Goal: Task Accomplishment & Management: Manage account settings

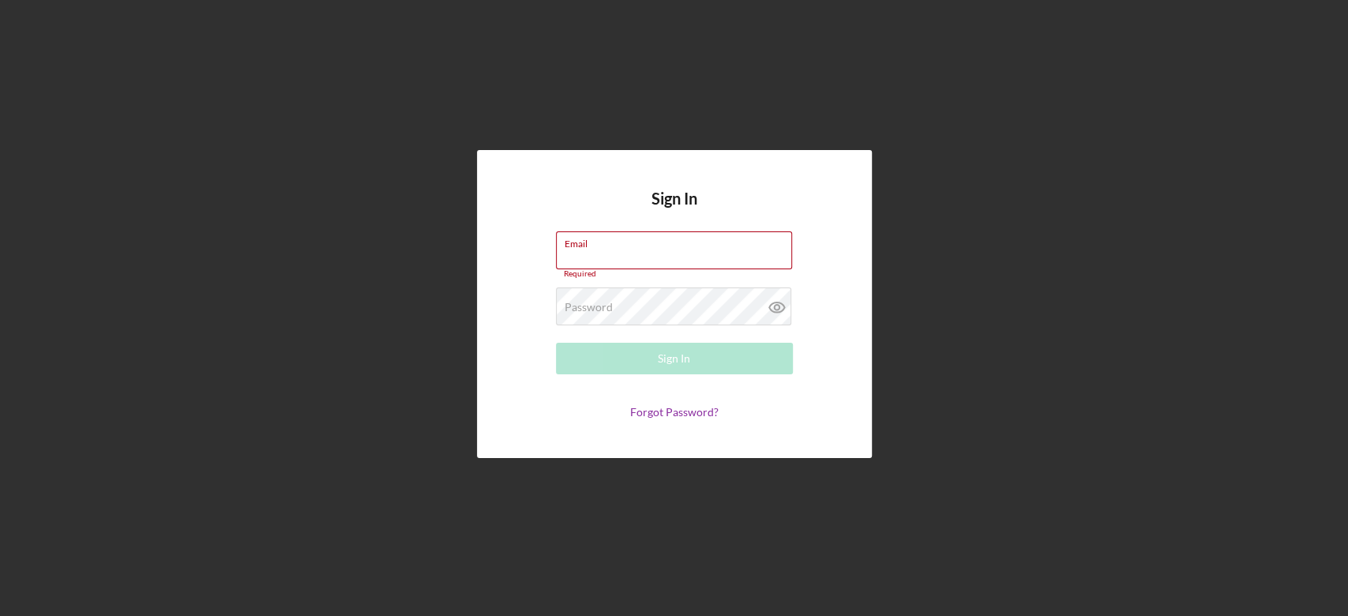
type input "[EMAIL_ADDRESS][DOMAIN_NAME]"
click at [626, 364] on button "Sign In" at bounding box center [674, 359] width 237 height 32
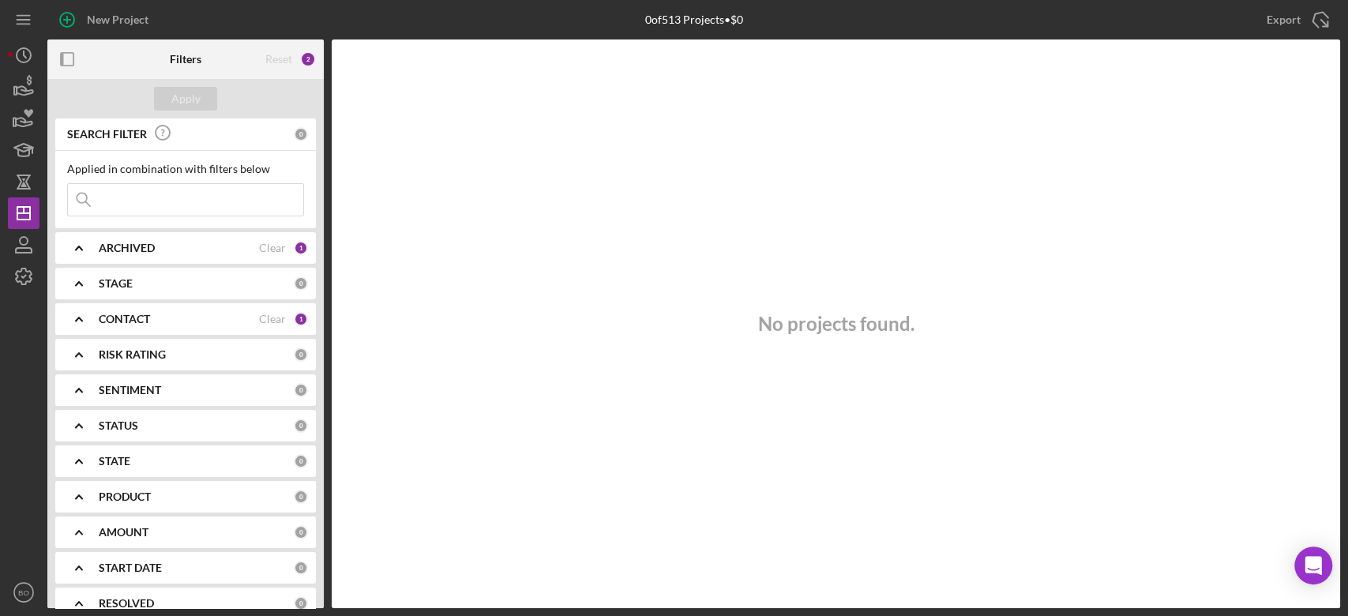
click at [283, 58] on div "Reset" at bounding box center [278, 59] width 27 height 13
click at [219, 321] on div "CONTACT" at bounding box center [179, 319] width 160 height 13
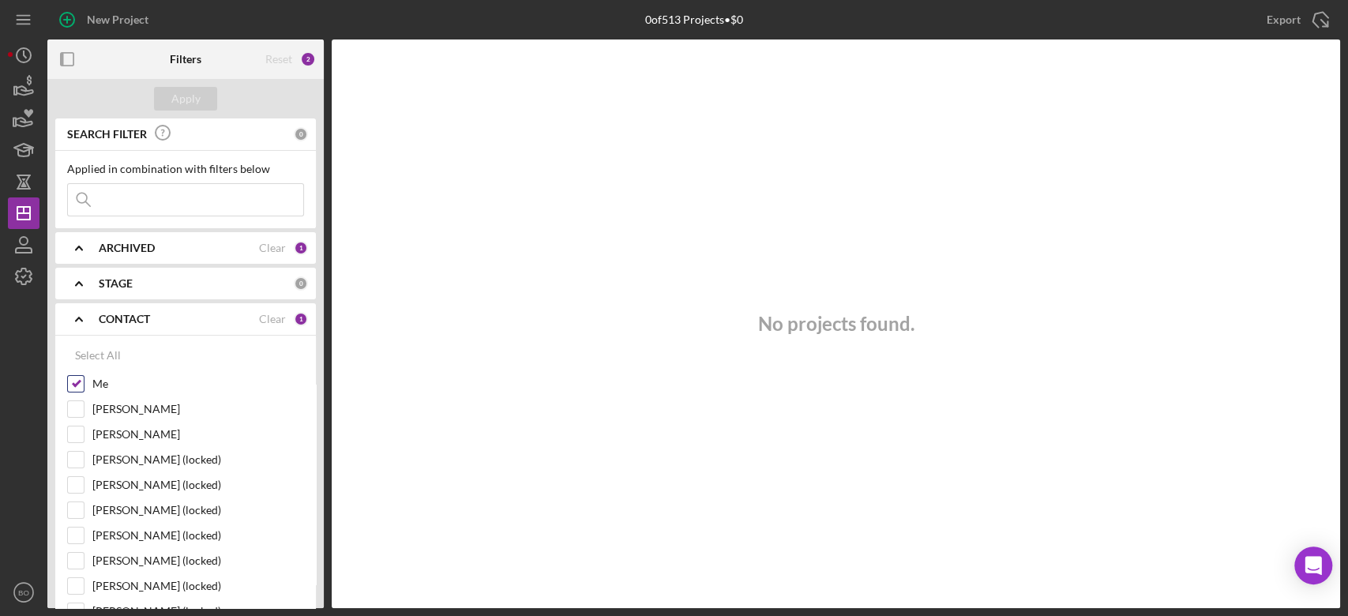
click at [77, 379] on input "Me" at bounding box center [76, 384] width 16 height 16
checkbox input "false"
click at [130, 243] on b "ARCHIVED" at bounding box center [127, 248] width 56 height 13
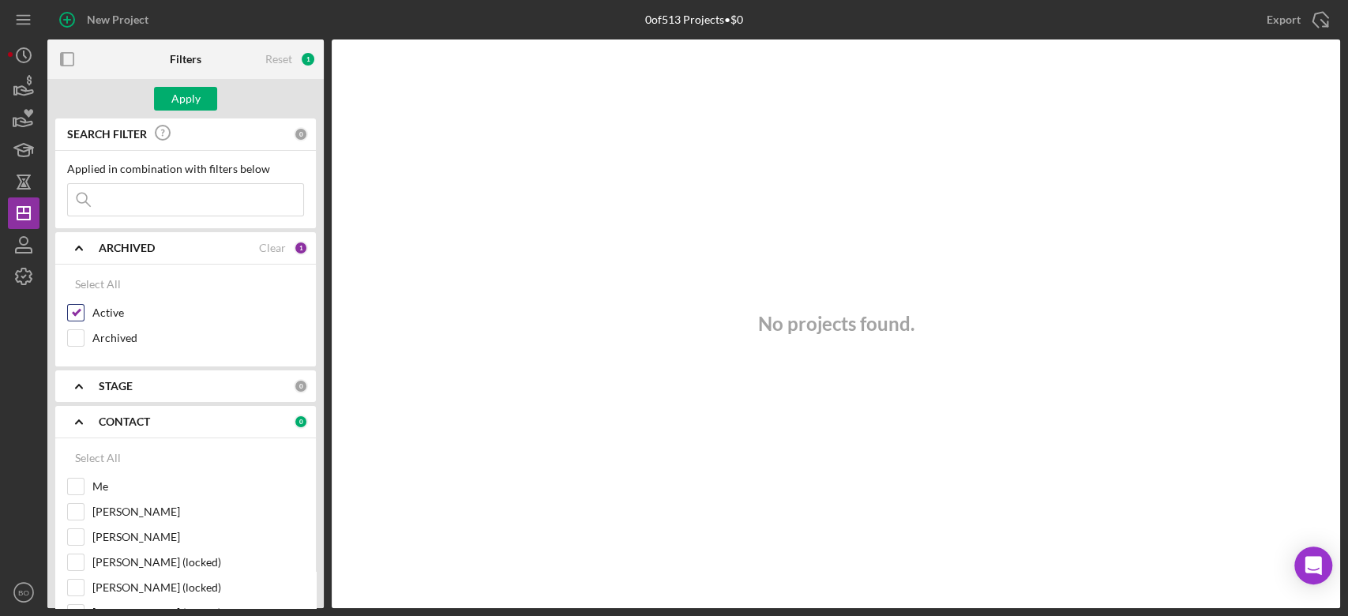
click at [78, 306] on input "Active" at bounding box center [76, 313] width 16 height 16
checkbox input "false"
click at [75, 337] on input "Archived" at bounding box center [76, 338] width 16 height 16
checkbox input "true"
click at [198, 92] on div "Apply" at bounding box center [185, 99] width 29 height 24
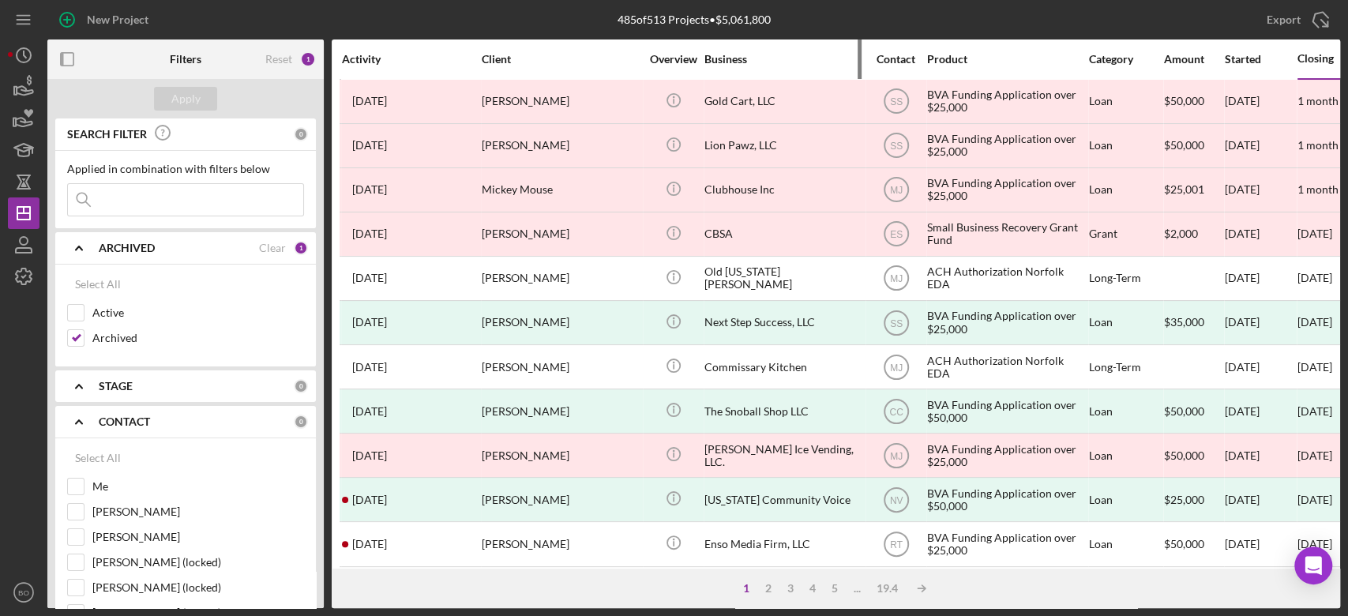
click at [829, 51] on div "Business" at bounding box center [783, 59] width 158 height 38
click at [772, 64] on div "Business" at bounding box center [783, 59] width 158 height 13
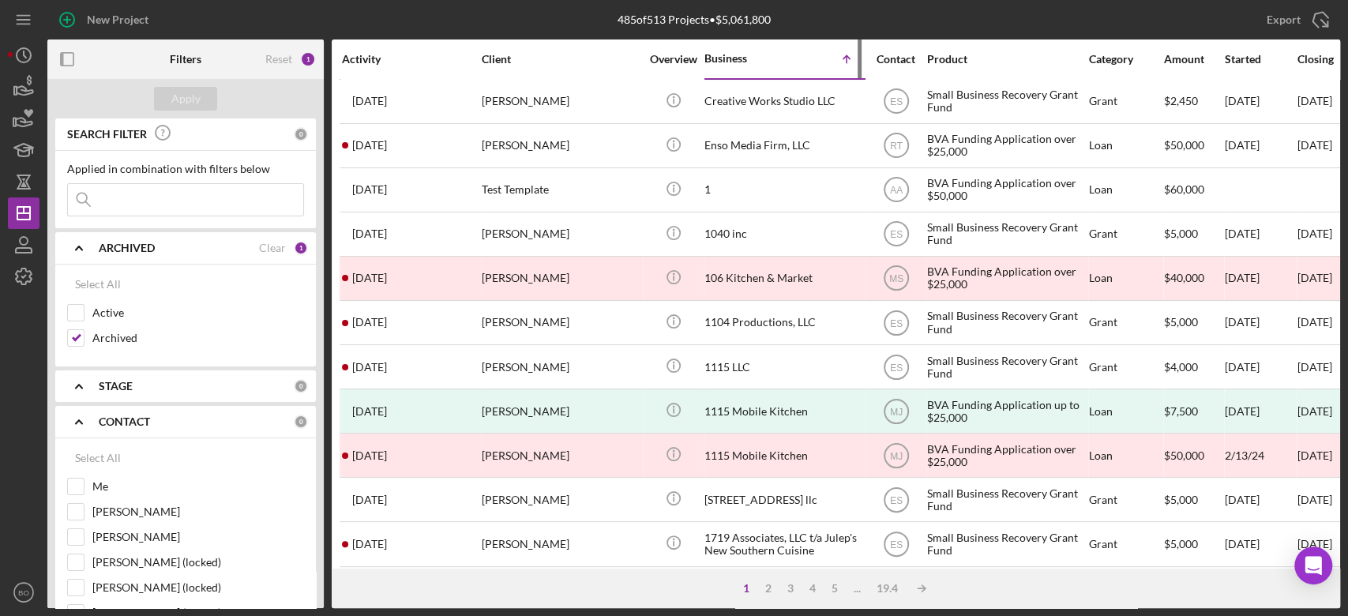
click at [771, 64] on div "Business" at bounding box center [743, 58] width 79 height 13
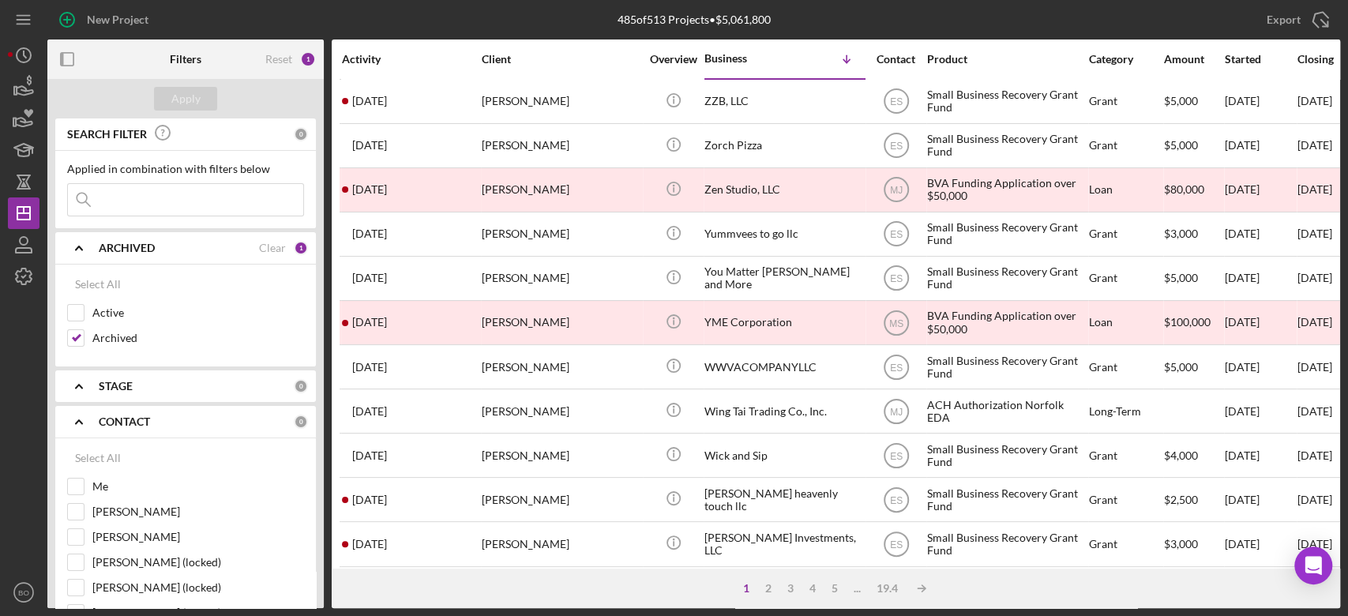
click at [379, 43] on div "Activity" at bounding box center [411, 59] width 138 height 38
click at [382, 49] on div "Activity" at bounding box center [411, 59] width 138 height 38
click at [370, 66] on div "Activity" at bounding box center [411, 59] width 138 height 38
click at [375, 54] on div "Activity" at bounding box center [411, 59] width 138 height 13
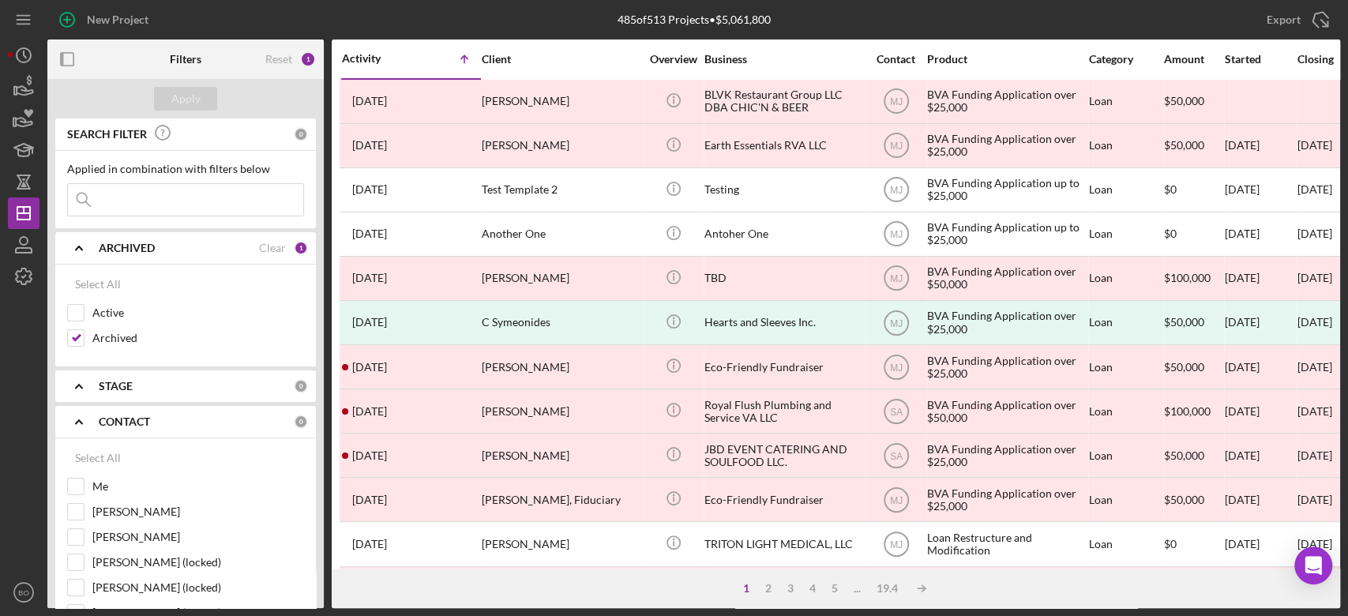
click at [375, 54] on div "Activity" at bounding box center [376, 58] width 69 height 13
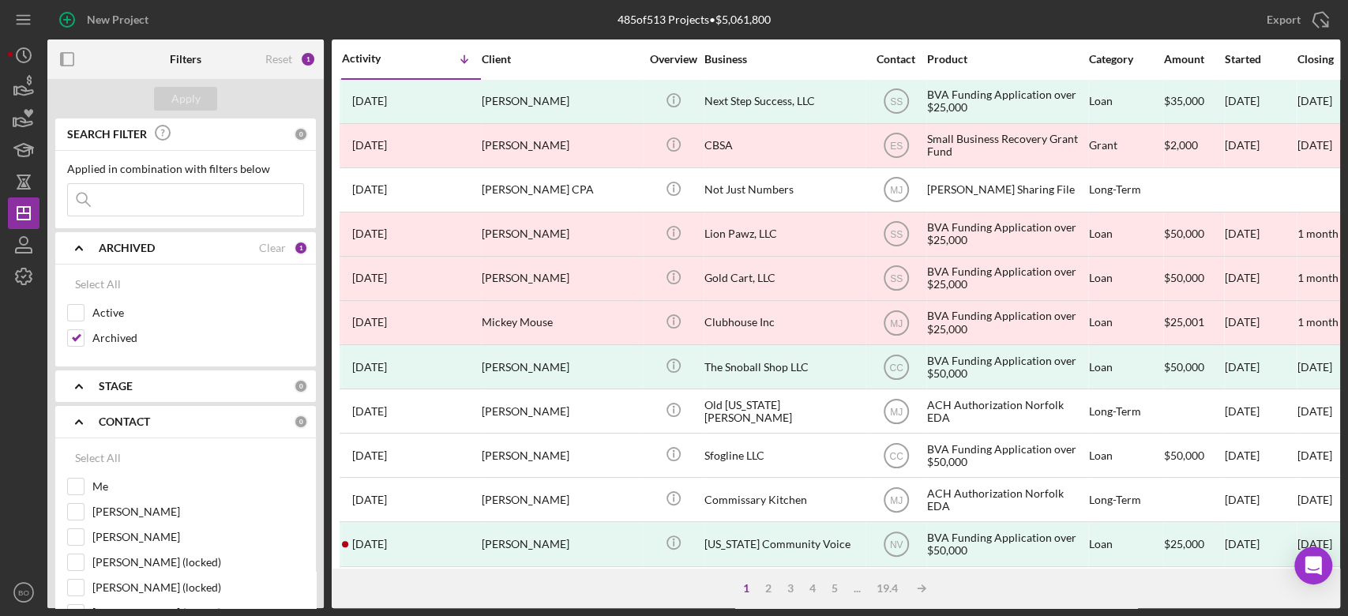
click at [383, 54] on div "Activity" at bounding box center [376, 58] width 69 height 13
click at [386, 56] on div "Activity" at bounding box center [411, 59] width 138 height 13
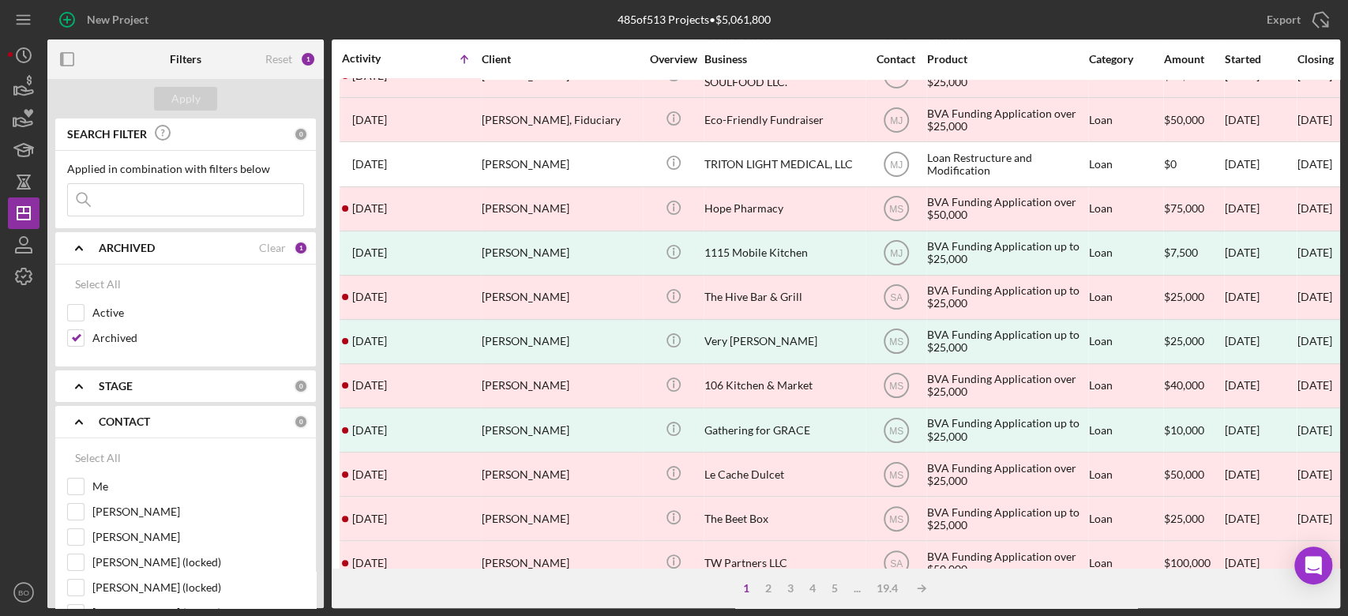
scroll to position [632, 0]
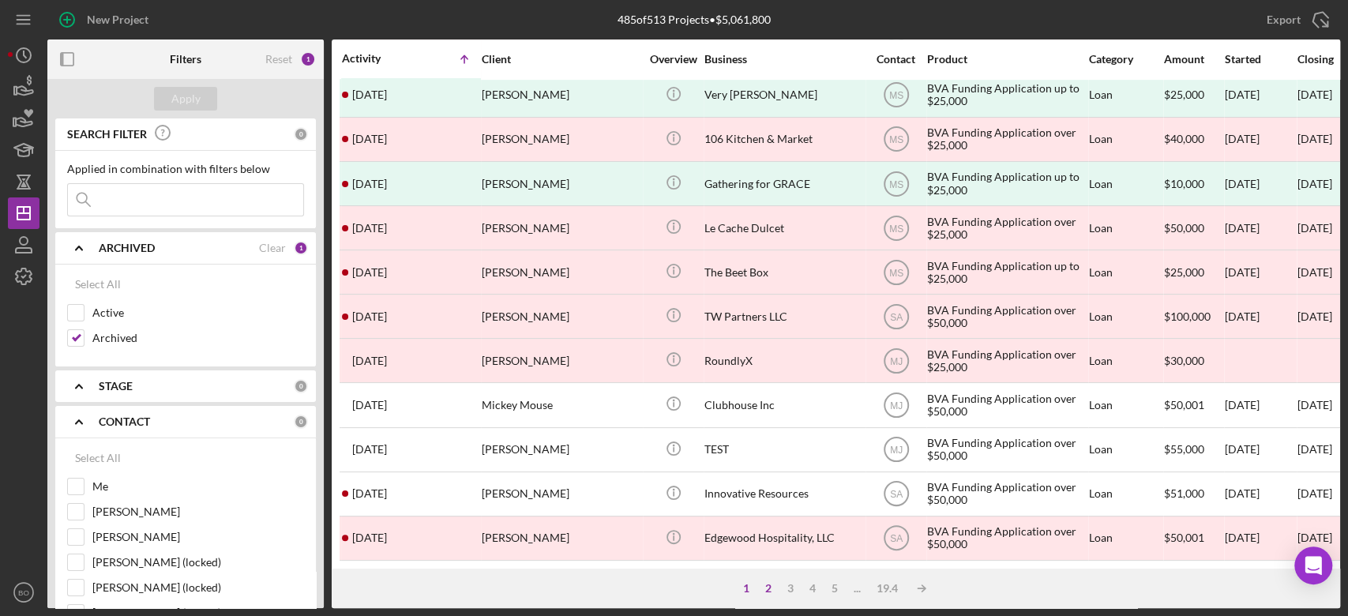
click at [765, 585] on div "2" at bounding box center [768, 588] width 22 height 13
